Goal: Task Accomplishment & Management: Use online tool/utility

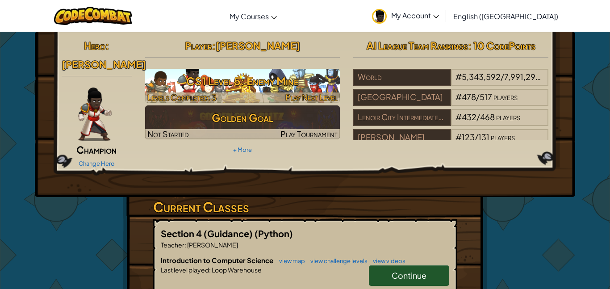
click at [307, 89] on h3 "CS1 Level 5: Enemy Mine" at bounding box center [242, 81] width 195 height 20
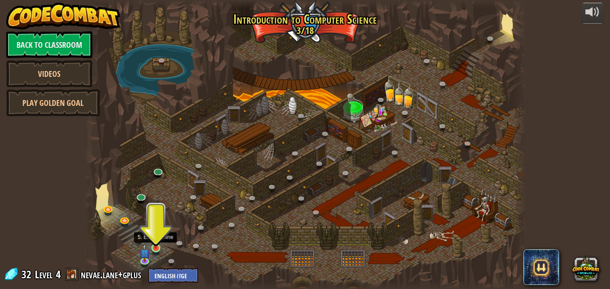
click at [156, 247] on img at bounding box center [155, 236] width 10 height 24
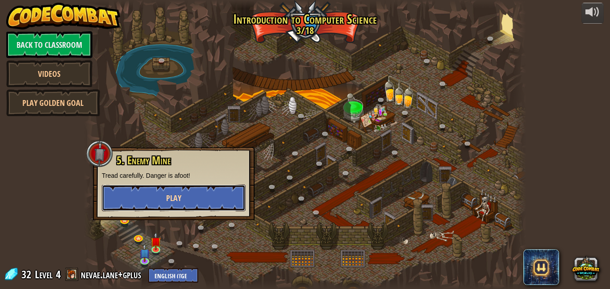
click at [170, 202] on span "Play" at bounding box center [173, 197] width 15 height 11
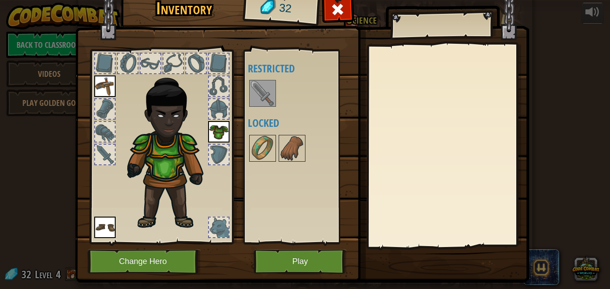
click at [275, 91] on div at bounding box center [262, 93] width 27 height 27
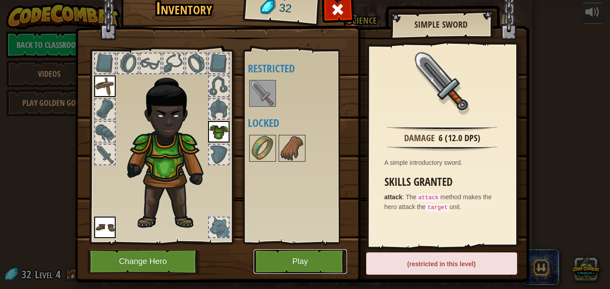
click at [293, 270] on button "Play" at bounding box center [300, 261] width 93 height 25
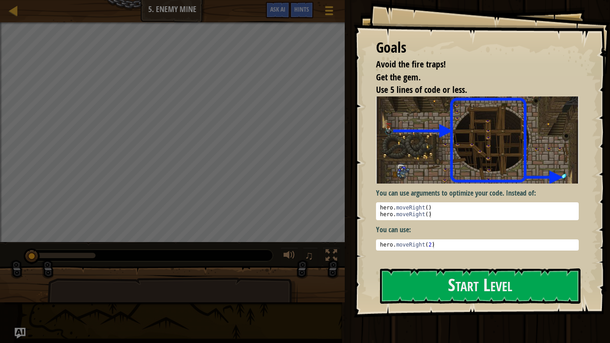
click at [482, 211] on div "hero . moveRight ( ) hero . moveRight ( )" at bounding box center [477, 217] width 198 height 27
type textarea "hero.moveRight()"
click at [426, 210] on div "hero . moveRight ( ) hero . moveRight ( )" at bounding box center [477, 217] width 198 height 27
click at [431, 208] on div "hero . moveRight ( ) hero . moveRight ( )" at bounding box center [477, 217] width 198 height 27
click at [474, 251] on div "You can use arguments to optimize your code. Instead of: hero.moveRight() 1 2 h…" at bounding box center [477, 177] width 203 height 163
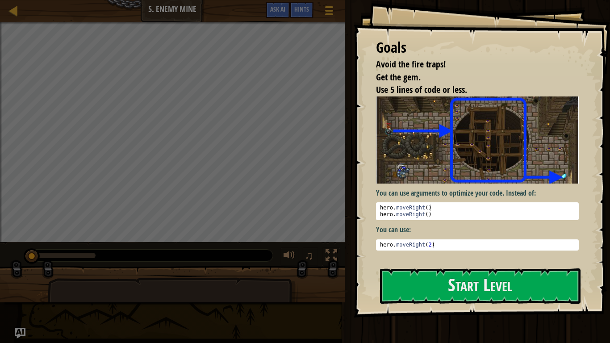
click at [443, 249] on pre "1 hero . moveRight ( 2 ) הההההההההההההההההההההההההההההההההההההההההההההההההההההה…" at bounding box center [477, 244] width 203 height 11
click at [439, 244] on div "hero . moveRight ( 2 )" at bounding box center [477, 251] width 198 height 20
type textarea "hero.moveRight(2)"
click at [427, 233] on p "You can use:" at bounding box center [477, 229] width 203 height 10
click at [420, 247] on div "hero . moveRight ( 2 )" at bounding box center [477, 251] width 198 height 20
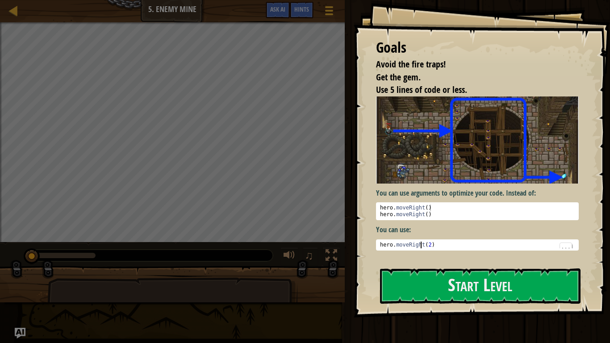
click at [438, 242] on div "hero . moveRight ( 2 )" at bounding box center [477, 251] width 198 height 20
click at [432, 247] on div "hero . moveRight ( 2 )" at bounding box center [477, 251] width 198 height 20
click at [431, 245] on div "hero . moveRight ( 2 )" at bounding box center [477, 251] width 198 height 20
click at [565, 241] on div "hero . moveRight ( 2 )" at bounding box center [477, 251] width 198 height 20
click at [489, 211] on div "hero . moveRight ( ) hero . moveRight ( )" at bounding box center [477, 217] width 198 height 27
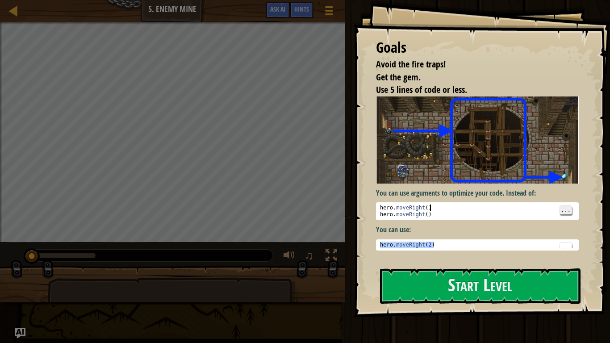
click at [569, 214] on span "..." at bounding box center [566, 210] width 12 height 8
click at [560, 215] on div "Select All Paste Undo Find Pallete ..." at bounding box center [513, 216] width 118 height 9
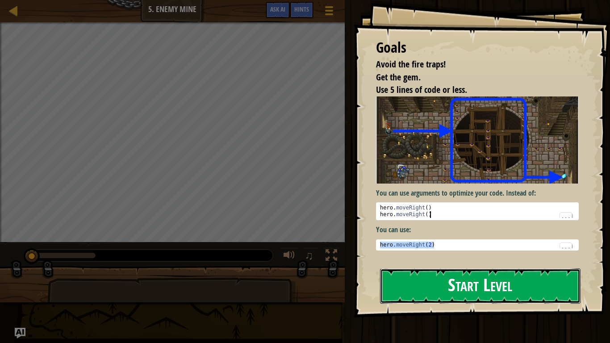
click at [479, 288] on button "Start Level" at bounding box center [480, 285] width 200 height 35
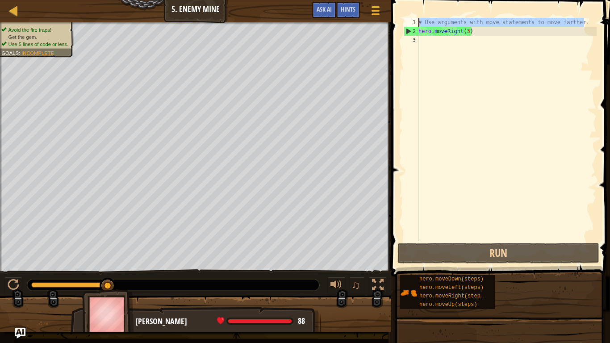
drag, startPoint x: 584, startPoint y: 25, endPoint x: 417, endPoint y: 24, distance: 166.9
click at [417, 24] on div "1 2 3 # Use arguments with move statements to move farther. hero . moveRight ( …" at bounding box center [499, 129] width 195 height 223
type textarea "# Use arguments with move statements to move farther."
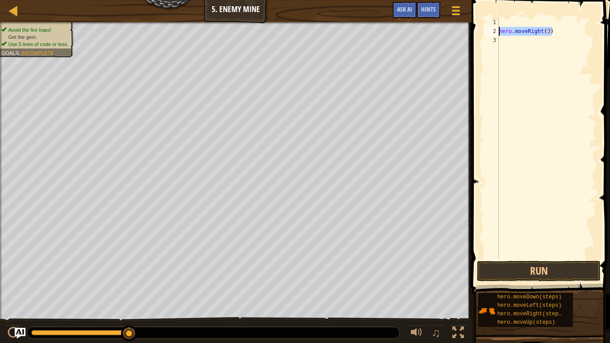
drag, startPoint x: 552, startPoint y: 30, endPoint x: 498, endPoint y: 34, distance: 54.6
click at [498, 34] on div "1 2 3 hero . moveRight ( 3 ) הההההההההההההההההההההההההההההההההההההההההההההההההה…" at bounding box center [539, 138] width 114 height 241
type textarea "h"
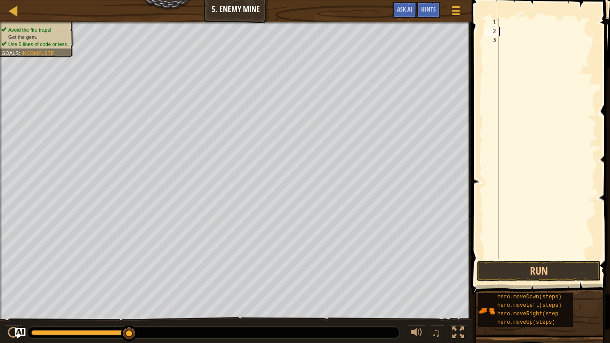
click at [506, 23] on div at bounding box center [547, 147] width 100 height 259
type textarea "hero.moveRight(3)"
click at [504, 32] on div "hero . moveRight ( 3 )" at bounding box center [547, 147] width 100 height 259
type textarea "up"
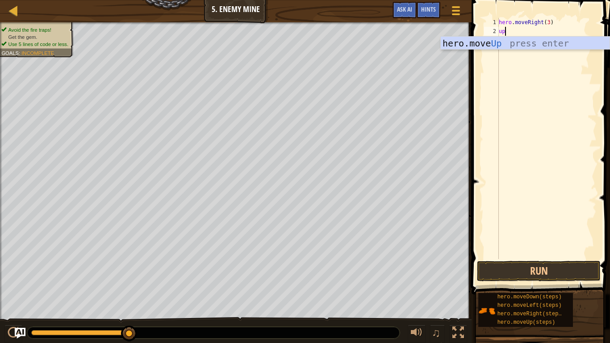
scroll to position [4, 0]
click at [499, 40] on div "hero.move Up press enter" at bounding box center [525, 57] width 169 height 40
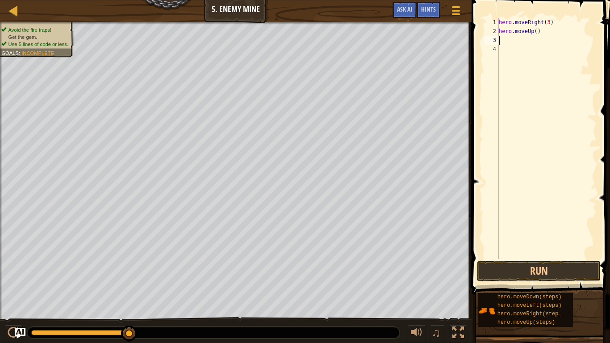
scroll to position [4, 0]
click at [499, 41] on div "hero . moveRight ( 3 ) hero . moveUp ( )" at bounding box center [547, 147] width 100 height 259
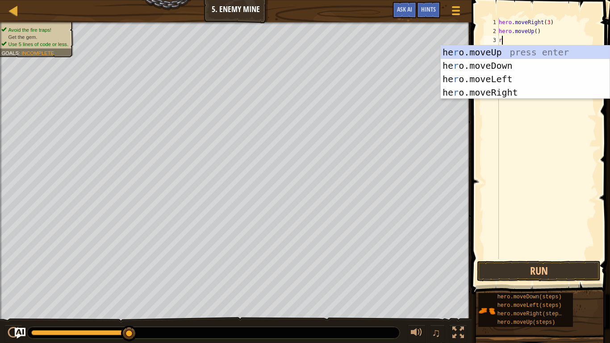
type textarea "ri"
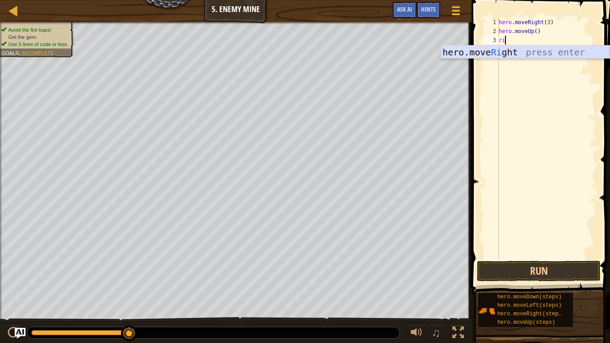
click at [502, 53] on div "hero.move Ri ght press enter" at bounding box center [525, 66] width 169 height 40
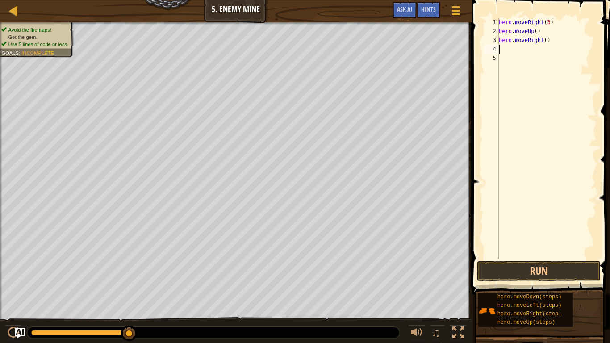
scroll to position [4, 0]
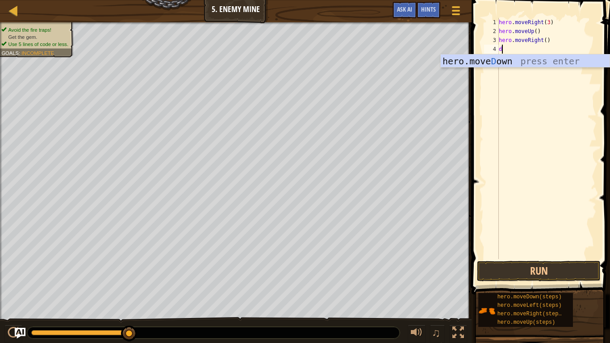
type textarea "do"
click at [505, 59] on div "hero.move Do wn press enter" at bounding box center [525, 74] width 169 height 40
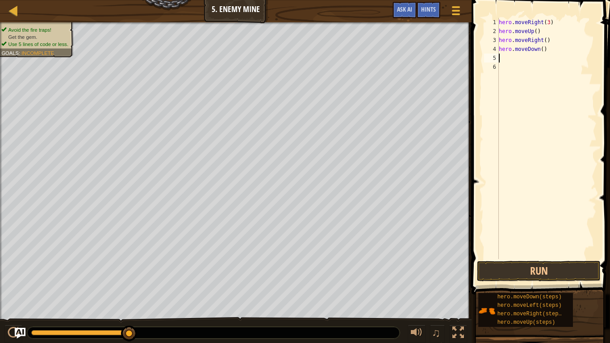
click at [542, 49] on div "hero . moveRight ( 3 ) hero . moveUp ( ) hero . moveRight ( ) hero . moveDown (…" at bounding box center [547, 147] width 100 height 259
type textarea "hero.moveDown(3)"
click at [498, 57] on div "5" at bounding box center [491, 58] width 15 height 9
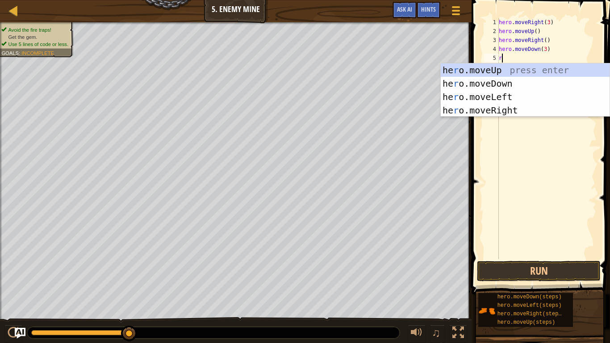
type textarea "ri"
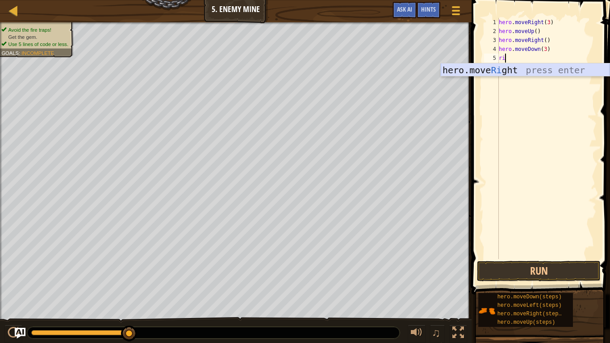
click at [504, 69] on div "hero.move Ri ght press enter" at bounding box center [525, 83] width 169 height 40
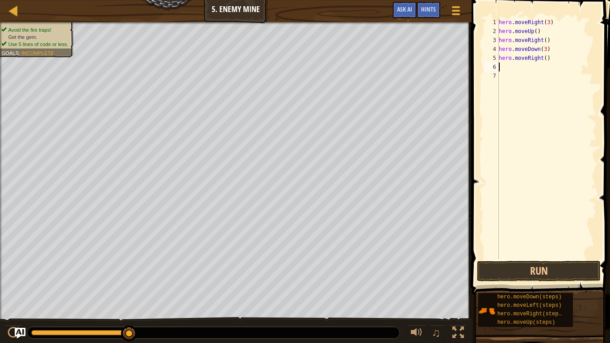
scroll to position [4, 0]
click at [545, 59] on div "hero . moveRight ( 3 ) hero . moveUp ( ) hero . moveRight ( ) hero . moveDown (…" at bounding box center [547, 147] width 100 height 259
type textarea "hero.moveRight(2)"
click at [508, 265] on button "Run" at bounding box center [539, 271] width 124 height 21
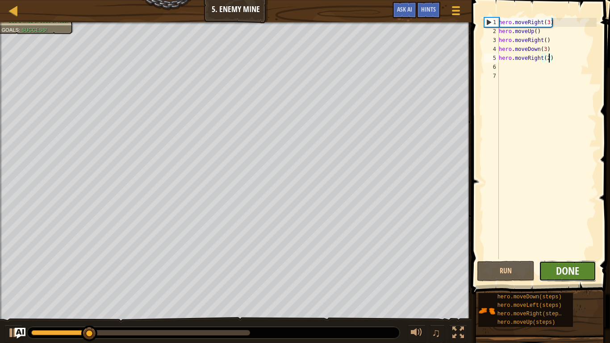
click at [569, 273] on span "Done" at bounding box center [567, 270] width 23 height 14
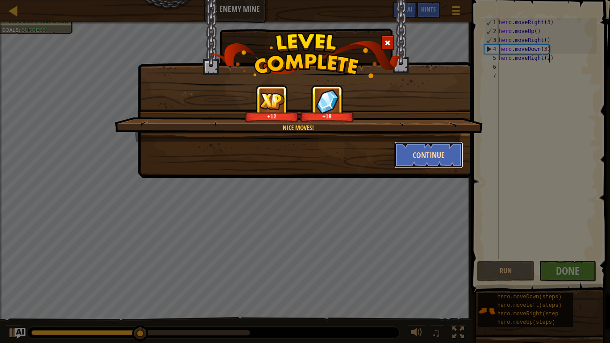
click at [450, 159] on button "Continue" at bounding box center [428, 154] width 69 height 27
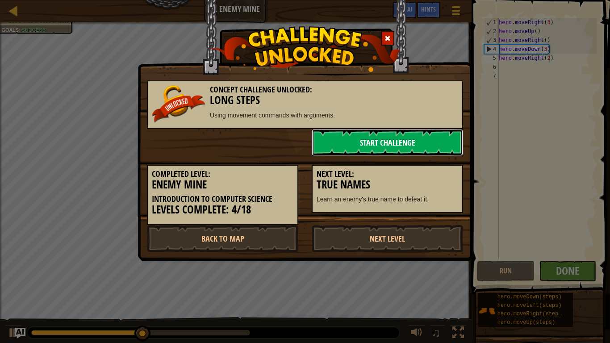
click at [446, 154] on link "Start Challenge" at bounding box center [387, 142] width 151 height 27
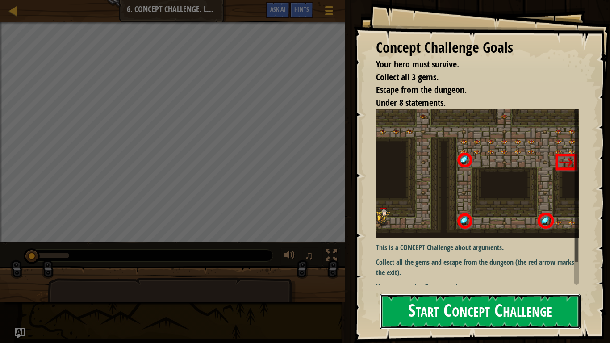
click at [460, 288] on button "Start Concept Challenge" at bounding box center [480, 311] width 200 height 35
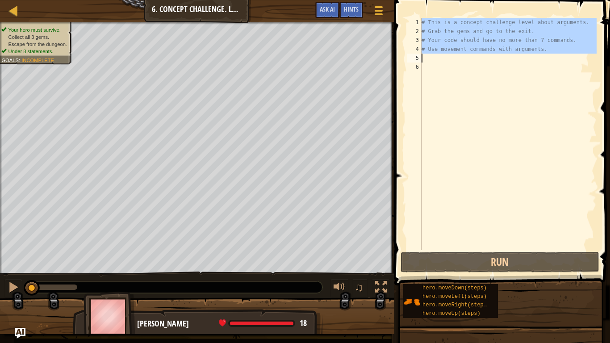
drag, startPoint x: 419, startPoint y: 20, endPoint x: 439, endPoint y: 49, distance: 35.5
click at [439, 49] on div "1 2 3 4 5 6 # This is a concept challenge level about arguments. # Grab the gem…" at bounding box center [500, 134] width 191 height 232
type textarea "# Use movement commands with arguments."
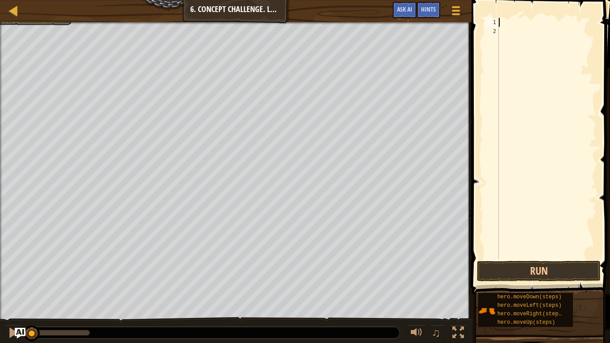
click at [497, 25] on div "1" at bounding box center [491, 22] width 15 height 9
click at [500, 23] on div at bounding box center [547, 147] width 100 height 259
type textarea "m"
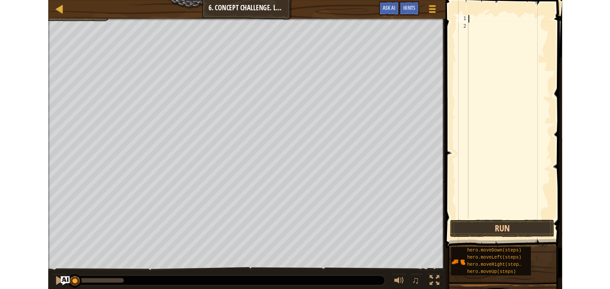
scroll to position [4, 0]
